Goal: Find specific page/section: Find specific page/section

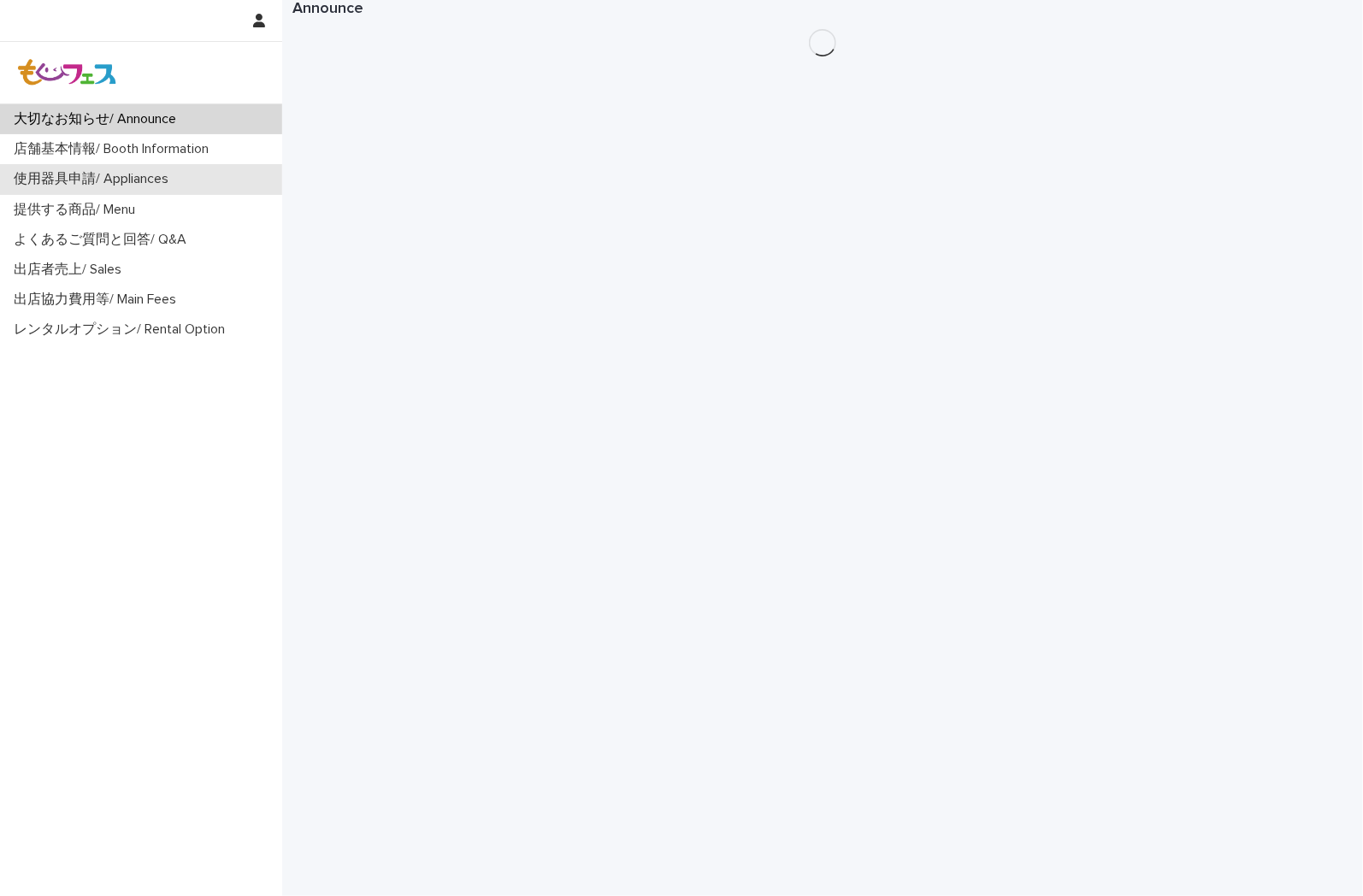
click at [70, 173] on p "使用器具申請/ Appliances" at bounding box center [94, 178] width 176 height 16
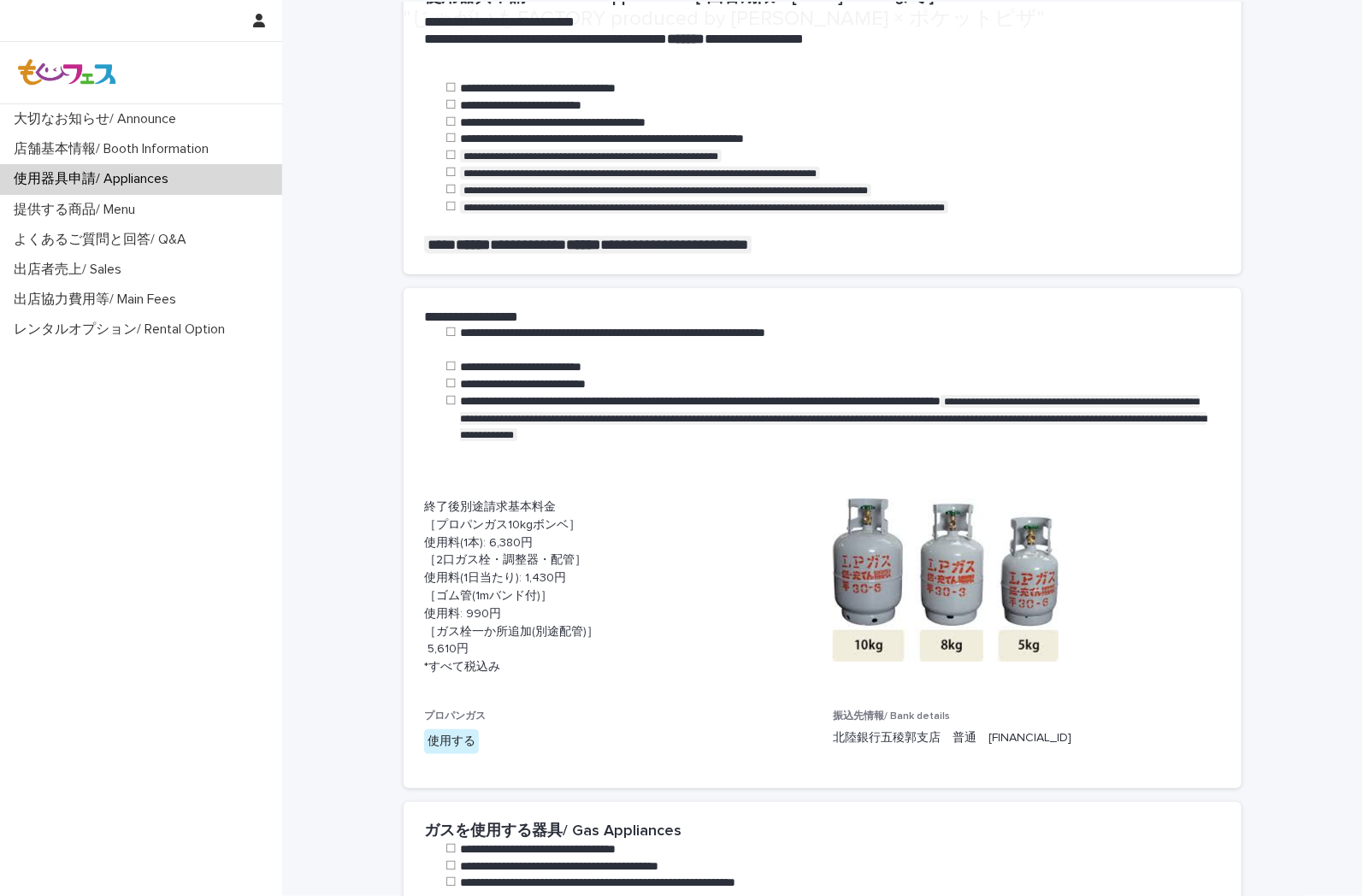
scroll to position [474, 0]
